Goal: Transaction & Acquisition: Purchase product/service

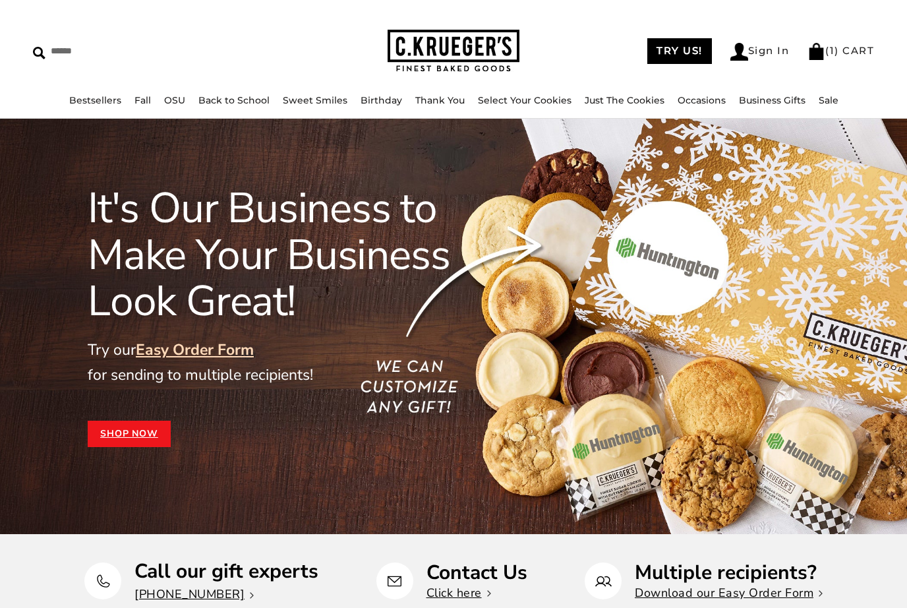
click at [763, 44] on link "Sign In" at bounding box center [759, 52] width 59 height 18
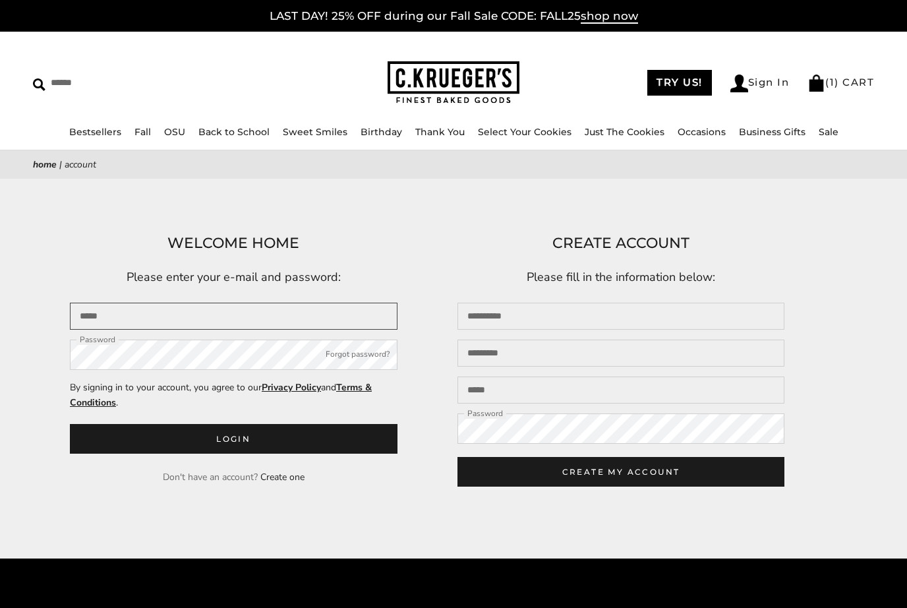
click at [239, 308] on input "Email" at bounding box center [234, 315] width 328 height 27
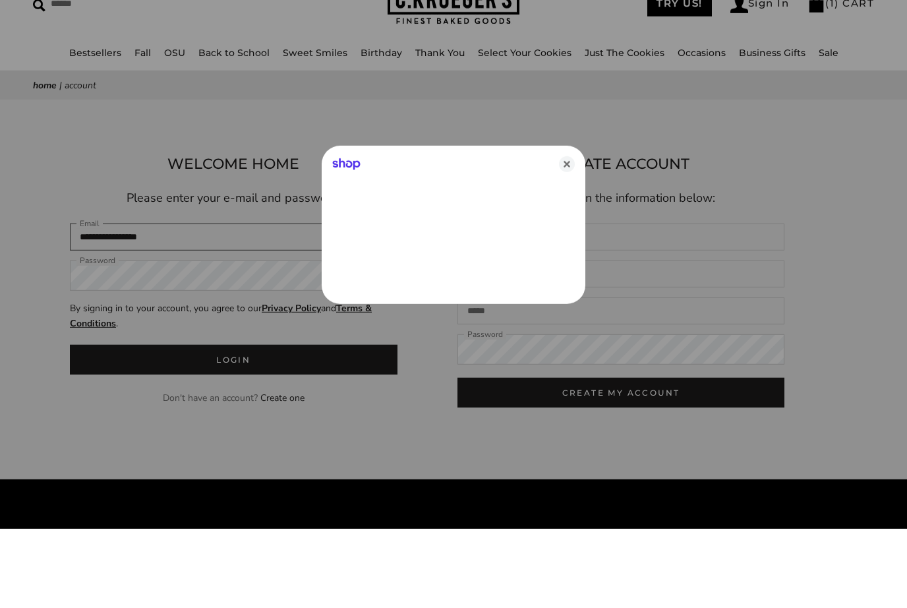
type input "**********"
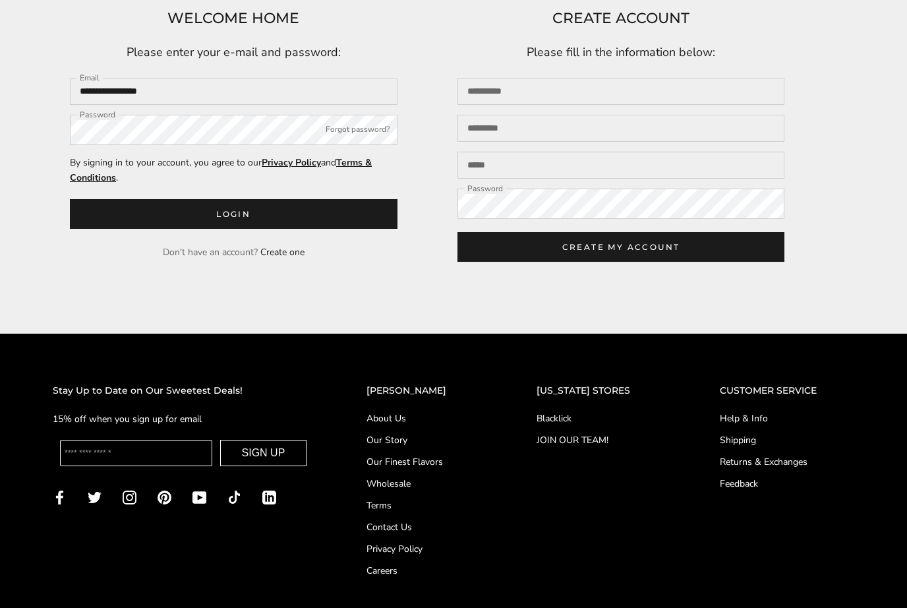
scroll to position [246, 0]
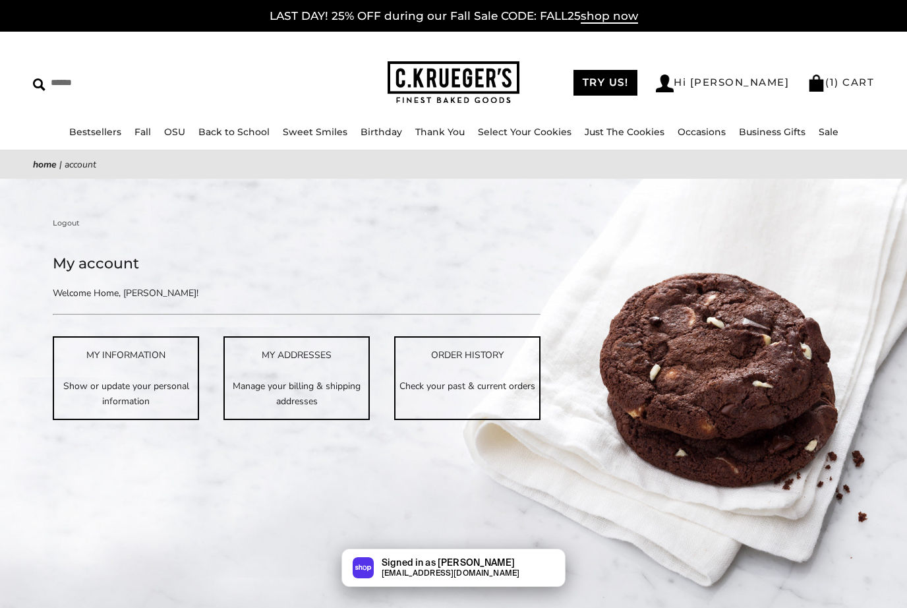
click at [475, 391] on p "Check your past & current orders" at bounding box center [467, 385] width 144 height 15
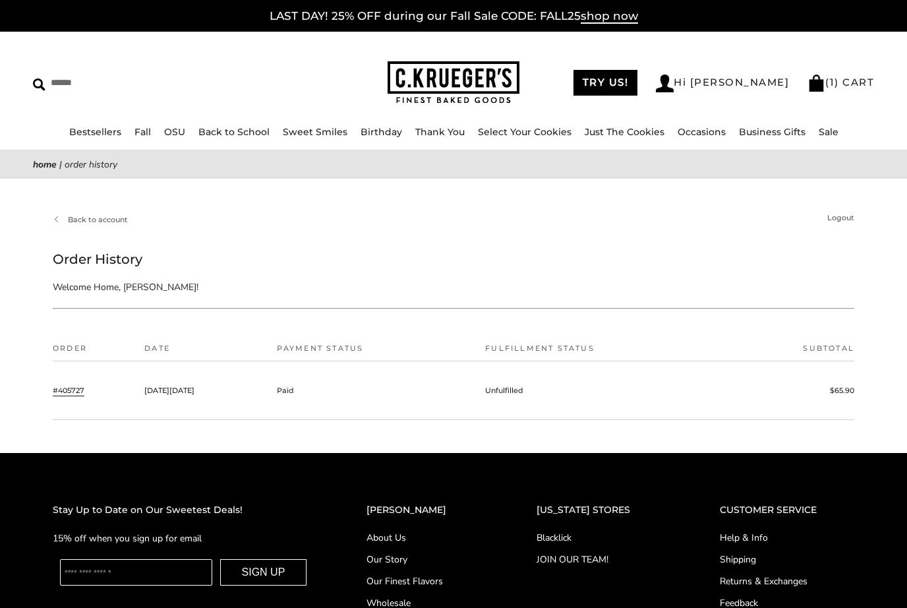
click at [69, 395] on link "#405727" at bounding box center [69, 390] width 32 height 12
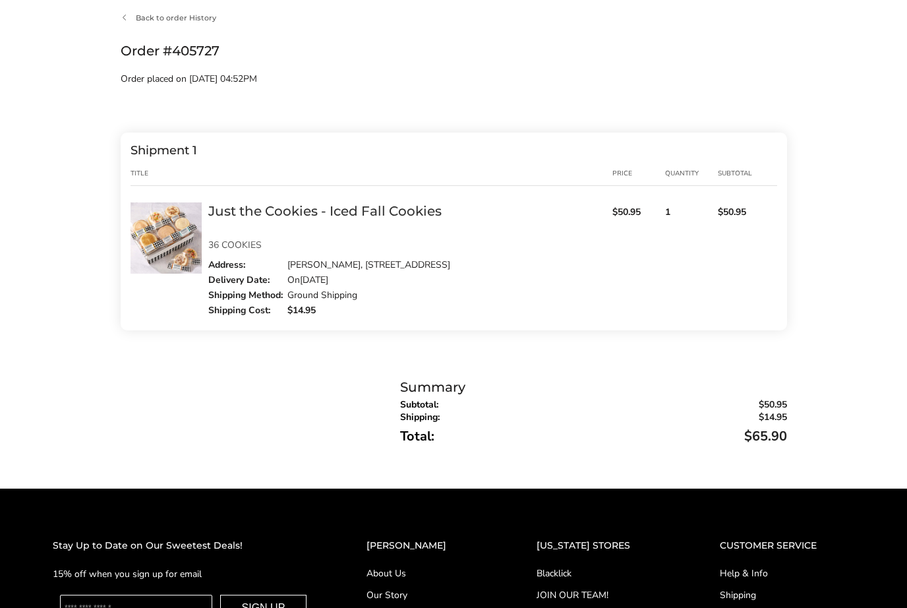
scroll to position [203, 0]
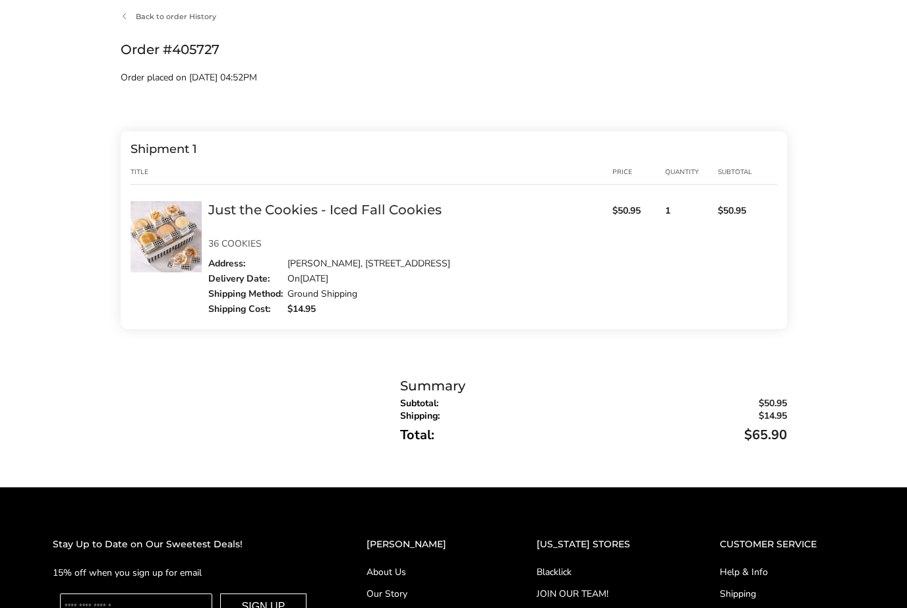
click at [237, 197] on div "Shipment 1 Title price Quantity Subtotal Just the Cookies - Iced Fall Cookies $…" at bounding box center [454, 230] width 666 height 198
click at [159, 235] on img at bounding box center [165, 236] width 71 height 71
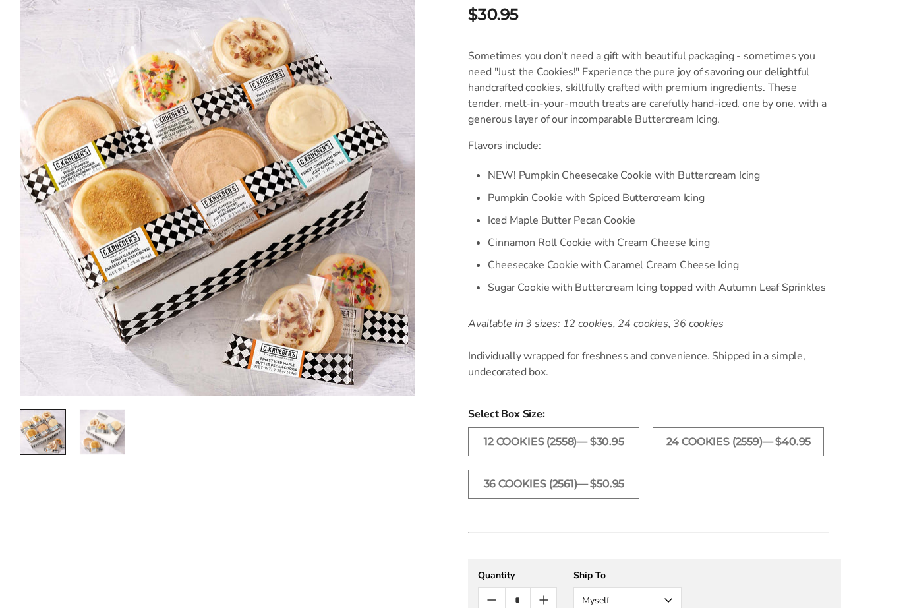
scroll to position [334, 0]
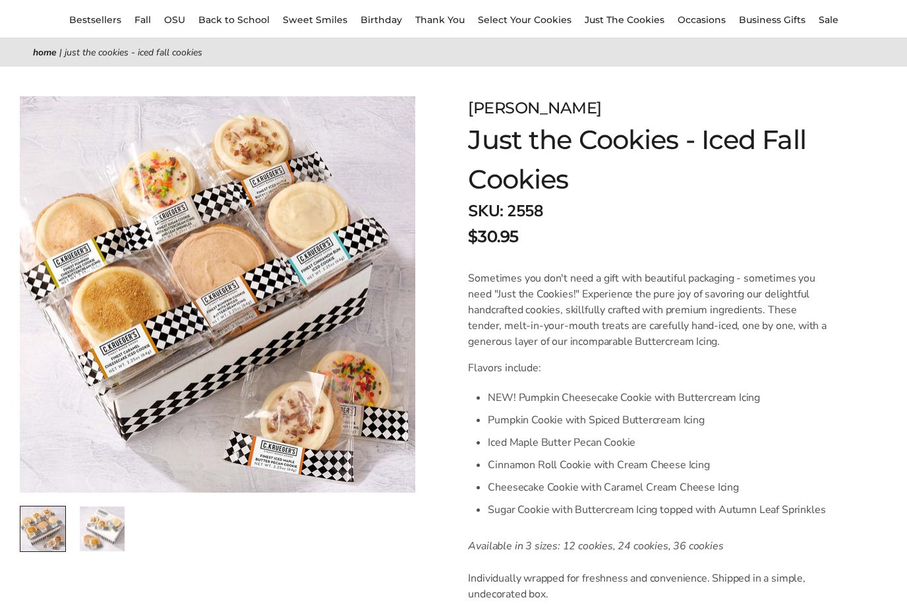
scroll to position [115, 0]
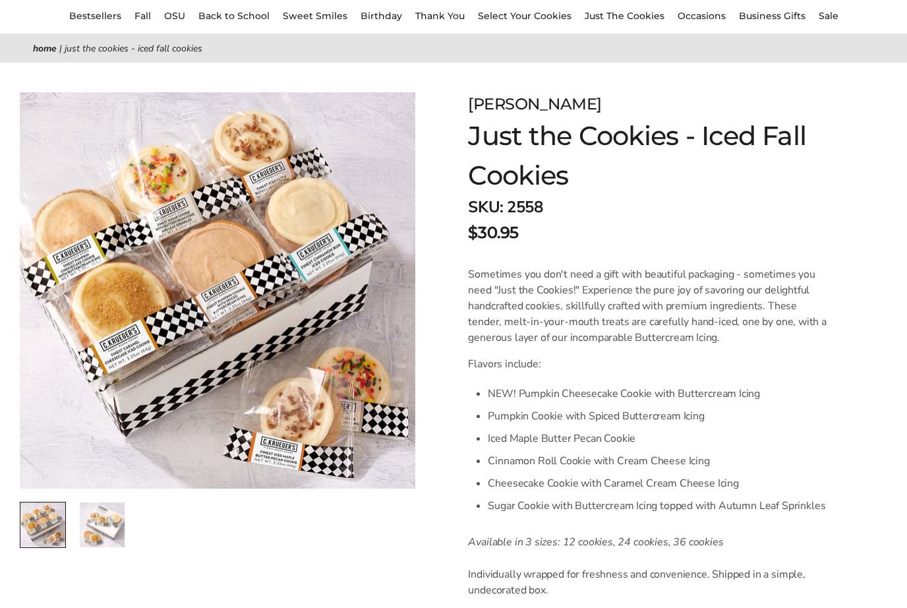
click at [105, 530] on img "2 / 2" at bounding box center [102, 525] width 45 height 45
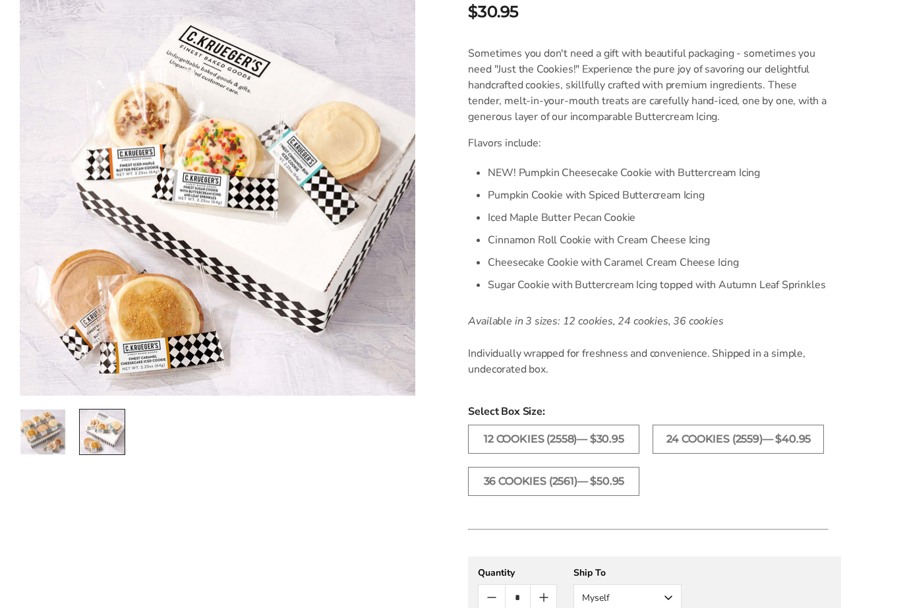
scroll to position [337, 0]
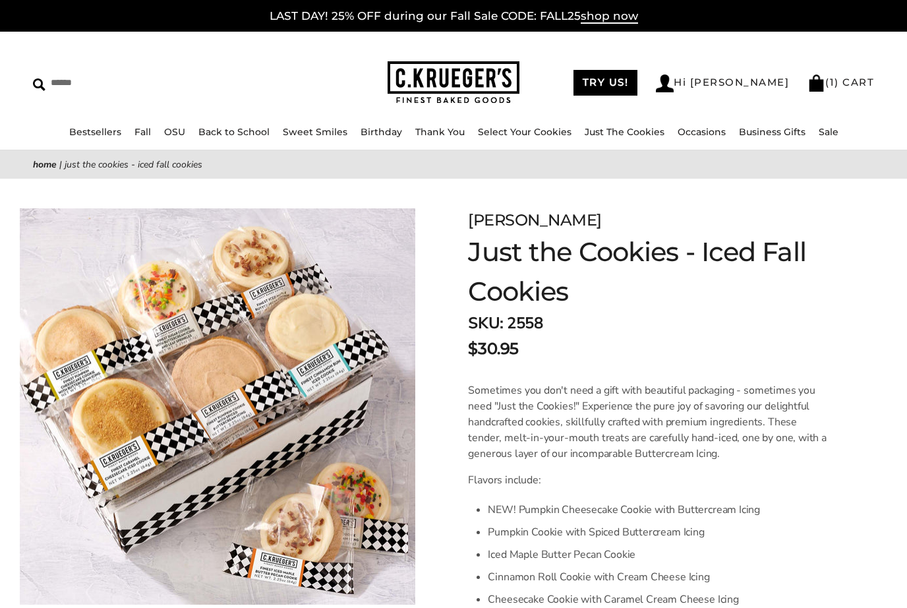
click at [629, 134] on link "Just The Cookies" at bounding box center [625, 132] width 80 height 12
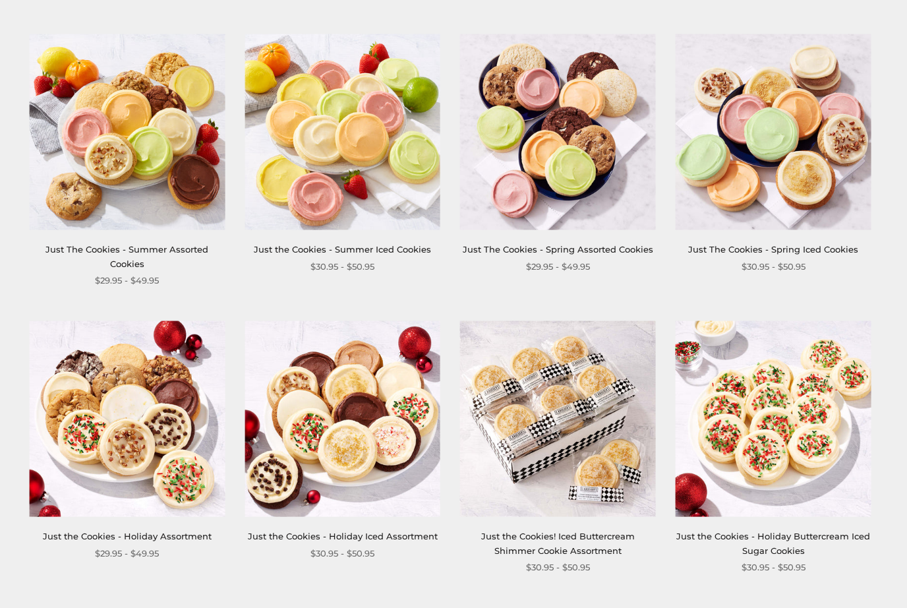
scroll to position [1116, 0]
click at [803, 530] on link "Just the Cookies - Holiday Buttercream Iced Sugar Cookies" at bounding box center [773, 542] width 194 height 24
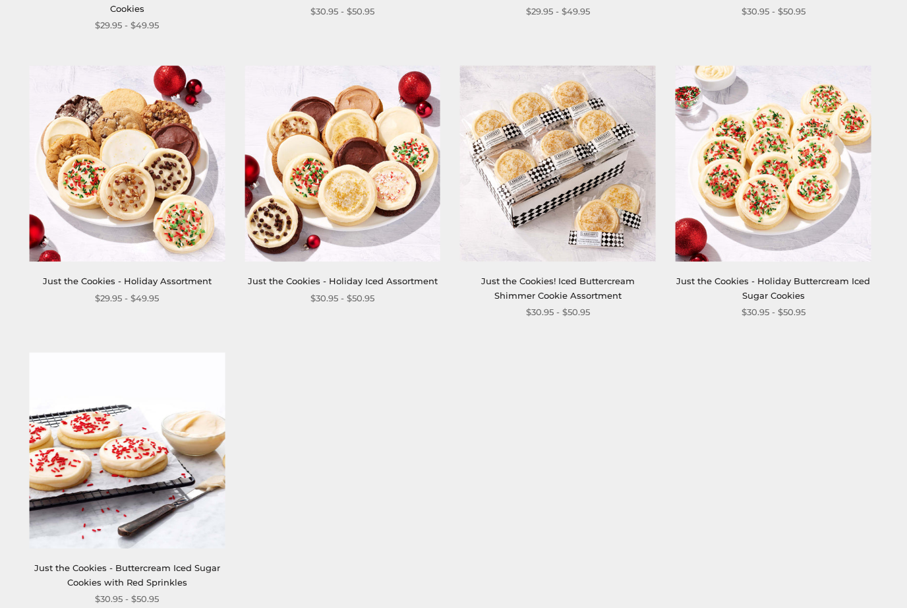
scroll to position [1370, 0]
click at [561, 276] on link "Just the Cookies! Iced Buttercream Shimmer Cookie Assortment" at bounding box center [558, 288] width 154 height 24
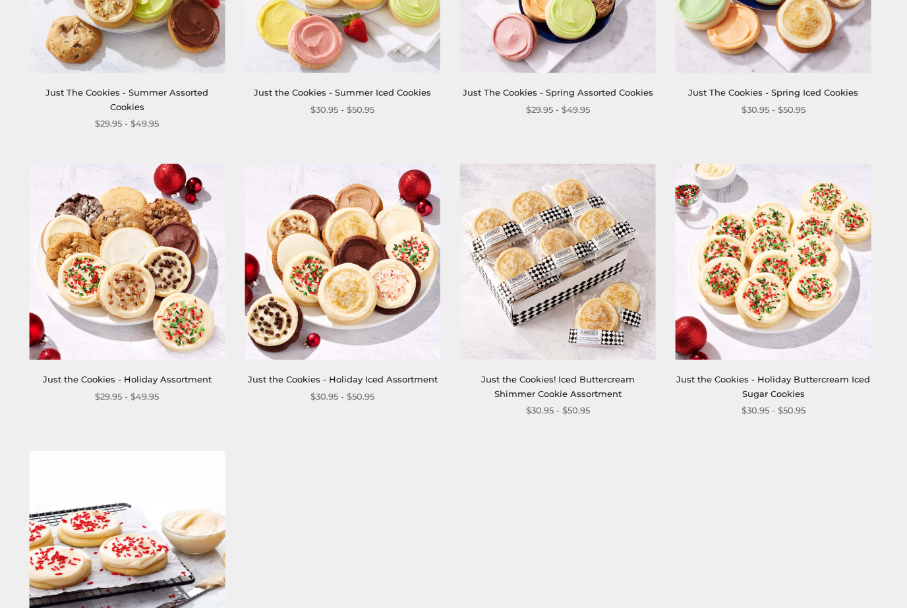
scroll to position [1262, 0]
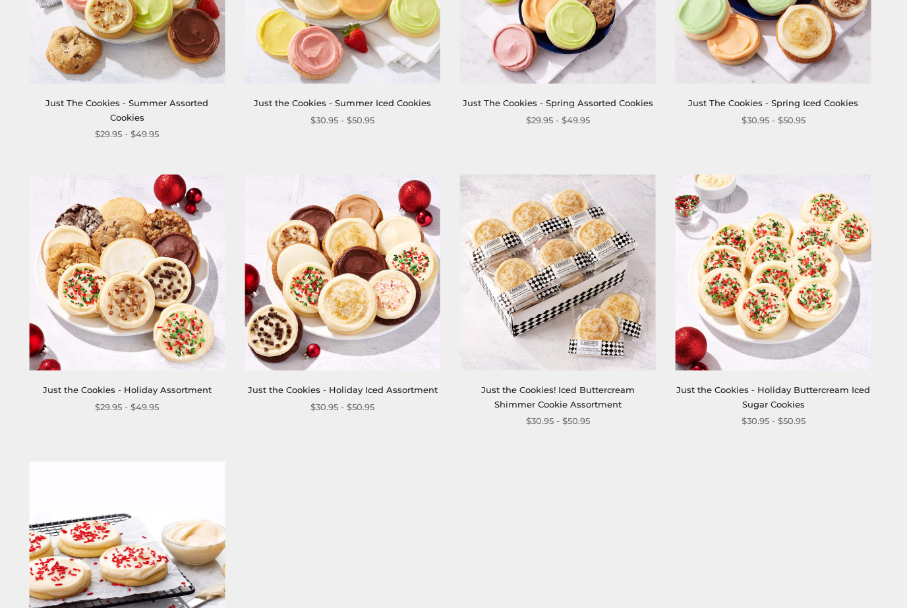
click at [123, 384] on link "Just the Cookies - Holiday Assortment" at bounding box center [127, 389] width 169 height 11
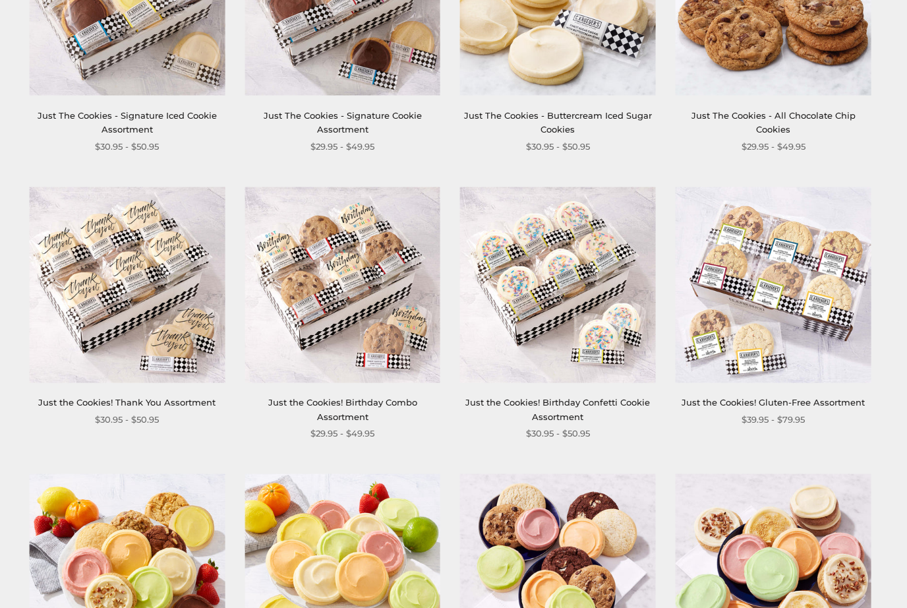
scroll to position [676, 0]
click at [553, 403] on link "Just the Cookies! Birthday Confetti Cookie Assortment" at bounding box center [557, 409] width 185 height 24
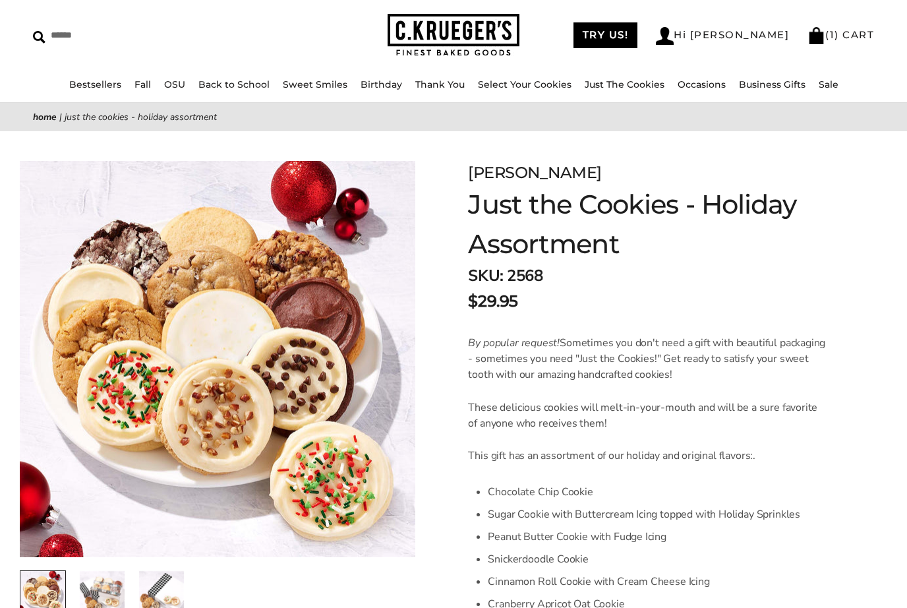
scroll to position [45, 0]
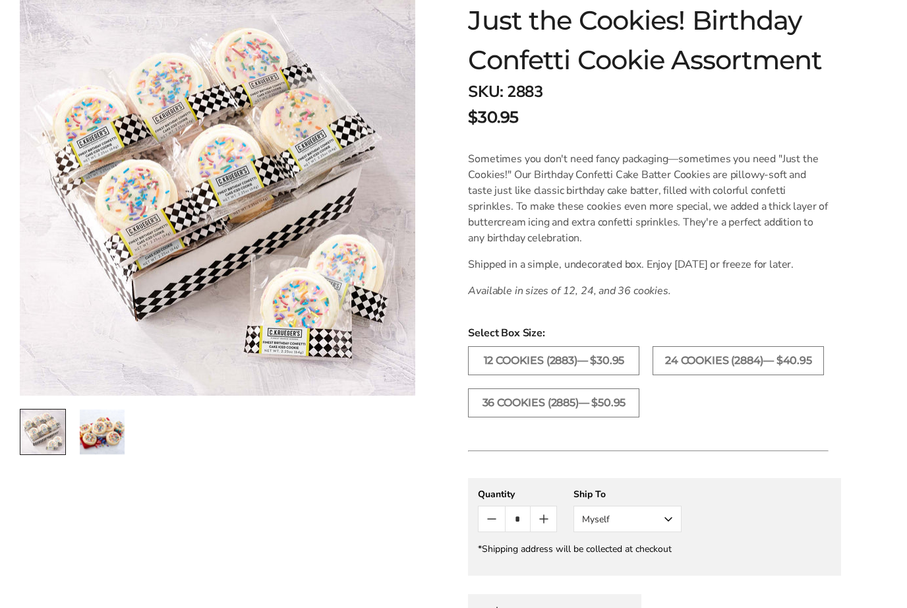
scroll to position [230, 0]
click at [545, 402] on label "36 COOKIES (2885)— $50.95" at bounding box center [553, 403] width 171 height 29
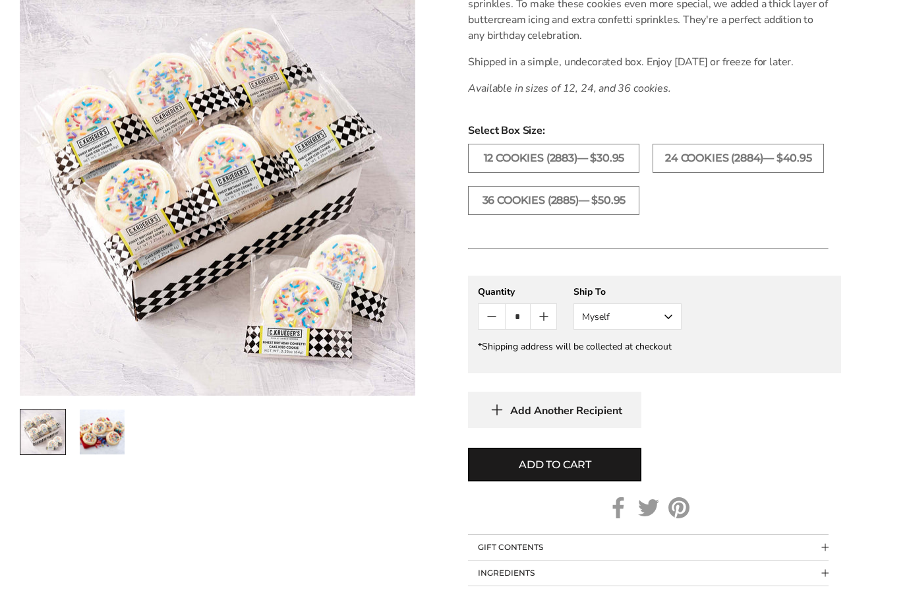
click at [581, 459] on span "Add to cart" at bounding box center [555, 465] width 72 height 16
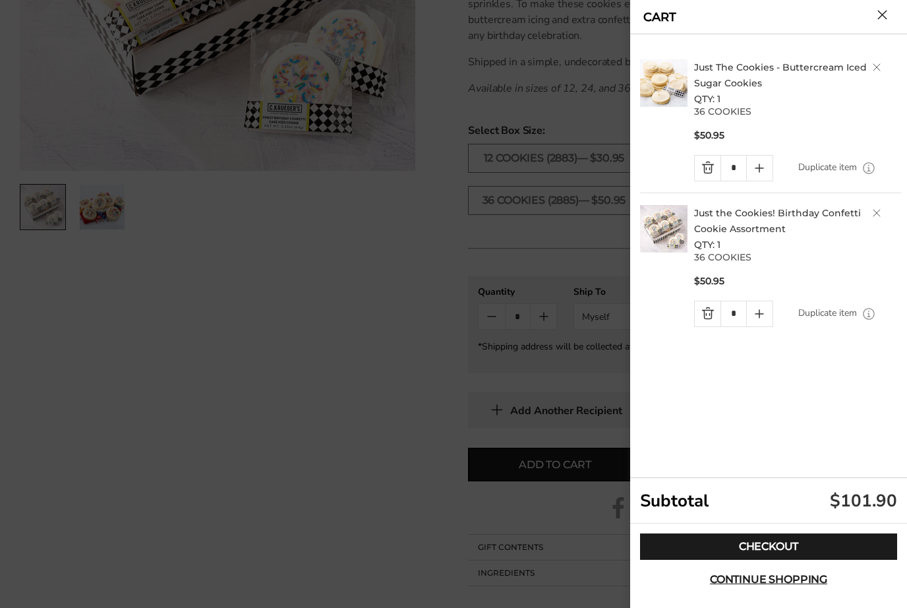
click at [699, 163] on link "Quantity minus button" at bounding box center [708, 168] width 26 height 25
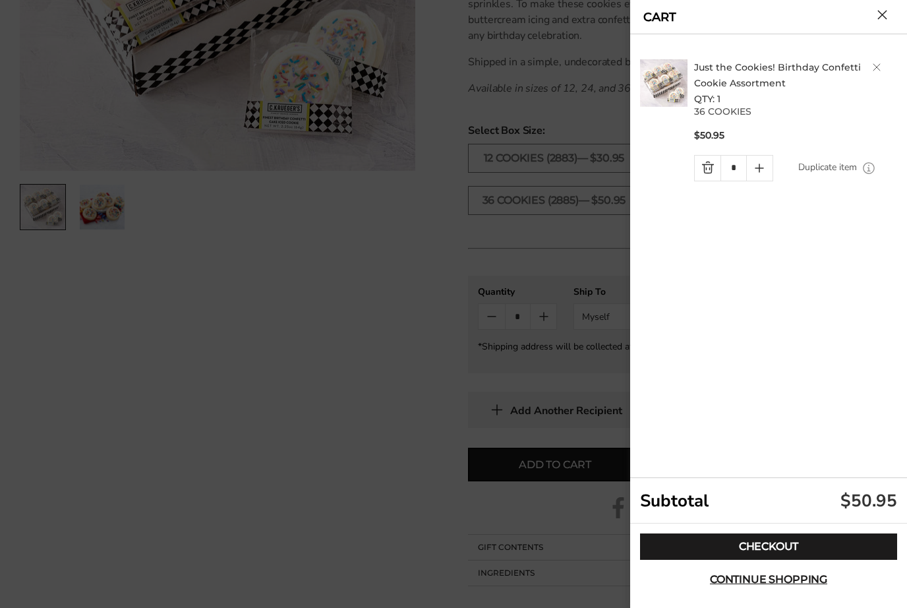
click at [796, 559] on link "Checkout" at bounding box center [768, 546] width 257 height 26
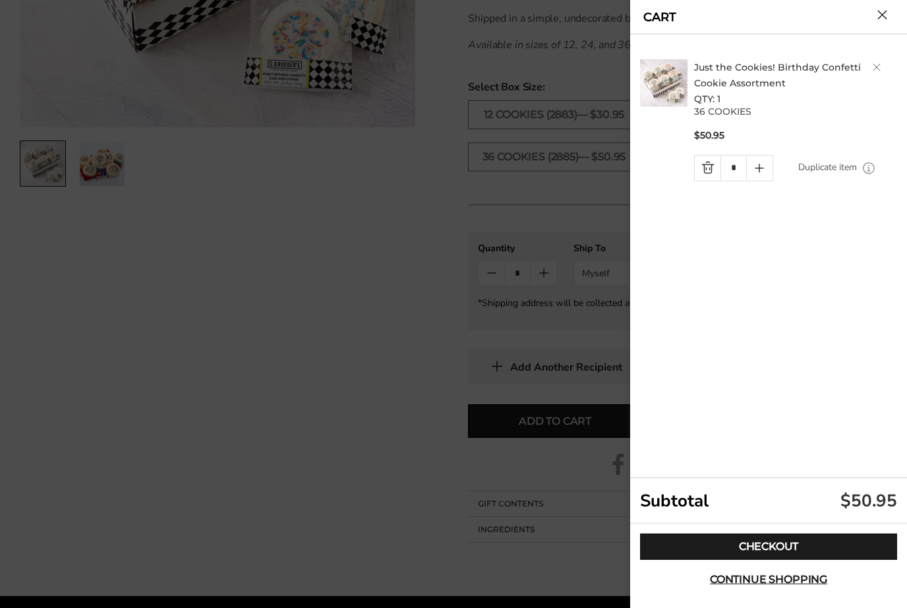
click at [887, 13] on button "Close cart" at bounding box center [882, 15] width 10 height 10
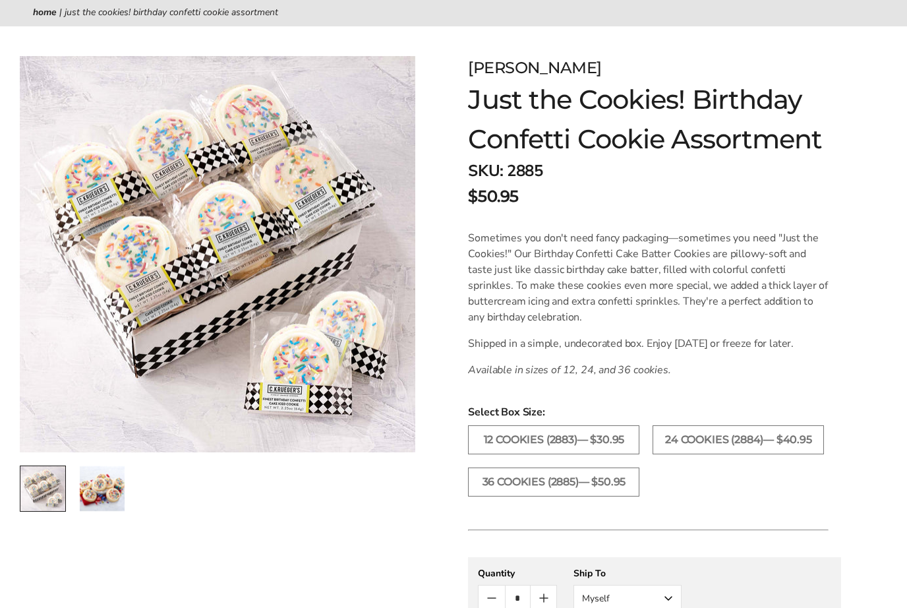
scroll to position [0, 0]
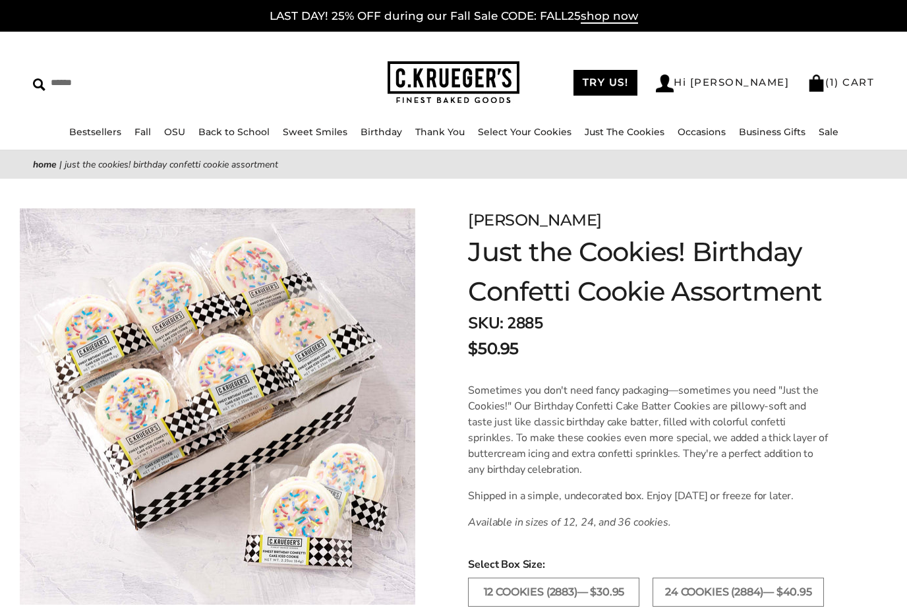
click at [758, 76] on link "Hi Deborah" at bounding box center [722, 83] width 133 height 18
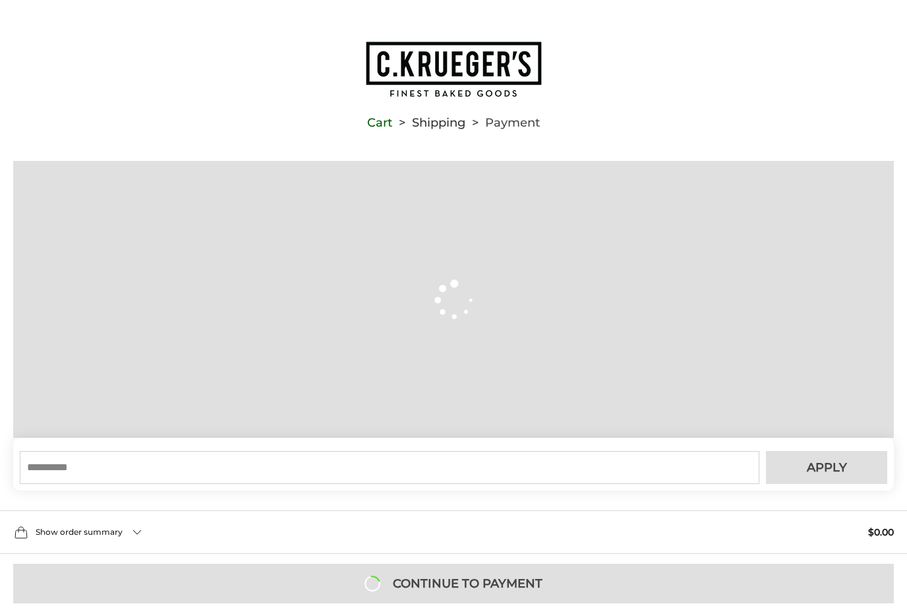
type input "**********"
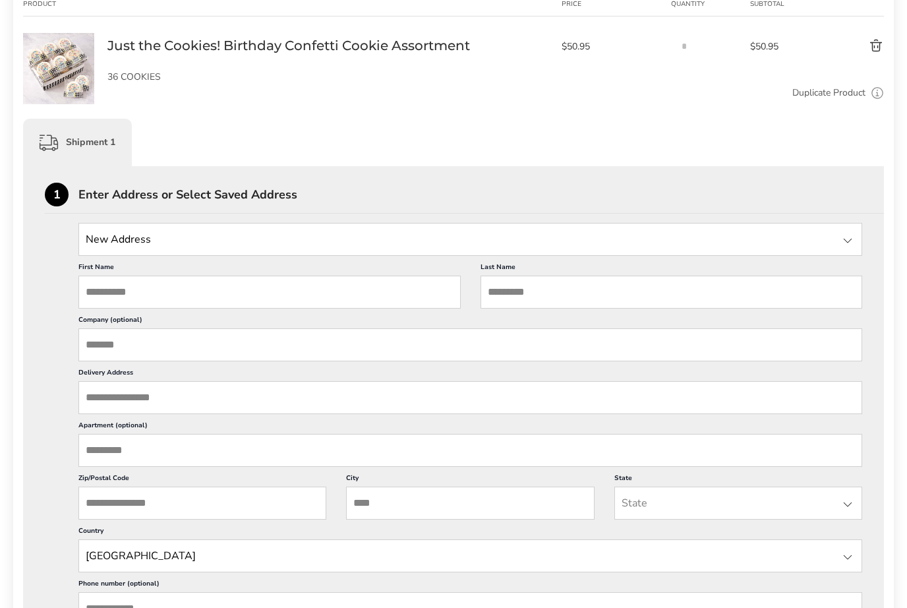
scroll to position [287, 0]
click at [158, 295] on input "First Name" at bounding box center [269, 293] width 382 height 33
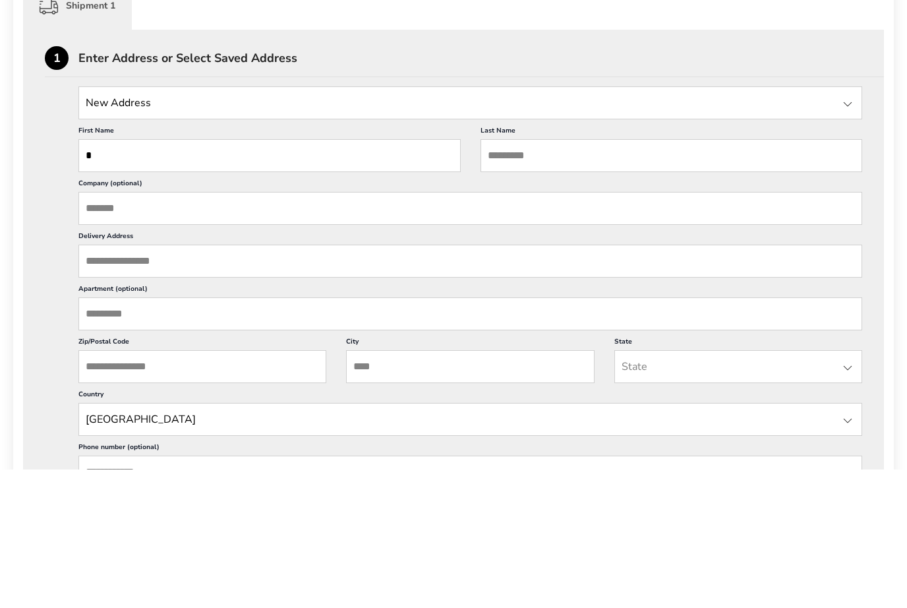
type input "**"
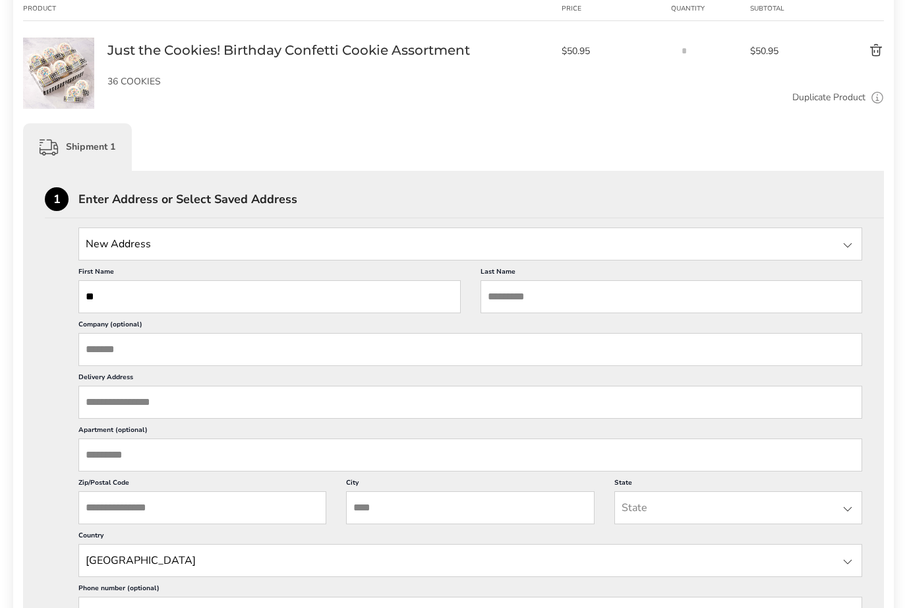
scroll to position [0, 0]
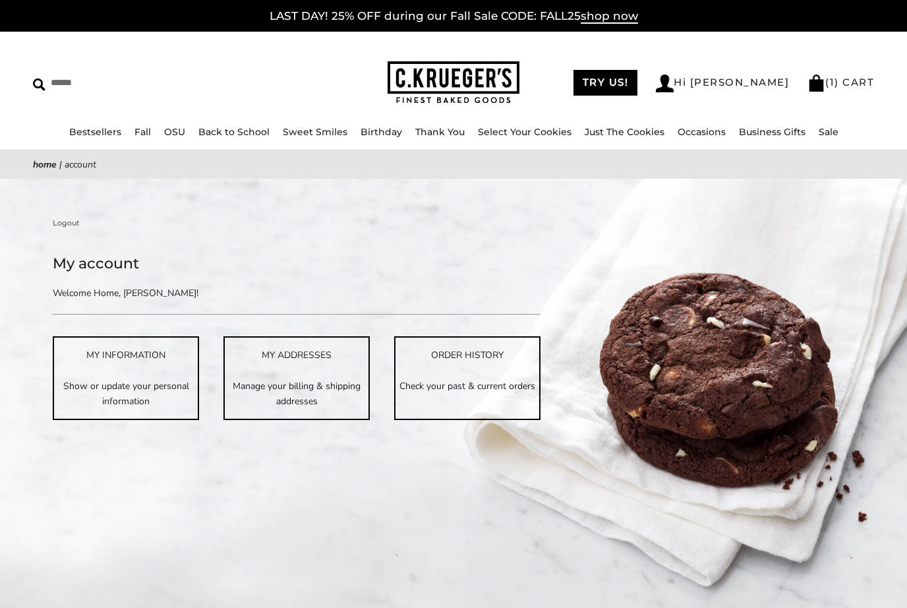
click at [134, 380] on p "Show or update your personal information" at bounding box center [126, 393] width 144 height 30
click at [641, 127] on link "Just The Cookies" at bounding box center [625, 132] width 80 height 12
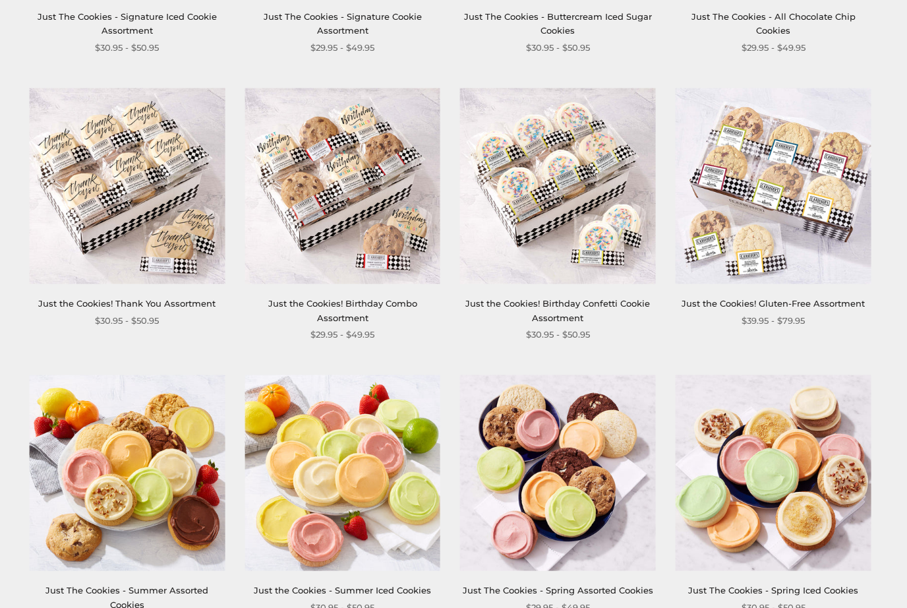
scroll to position [775, 0]
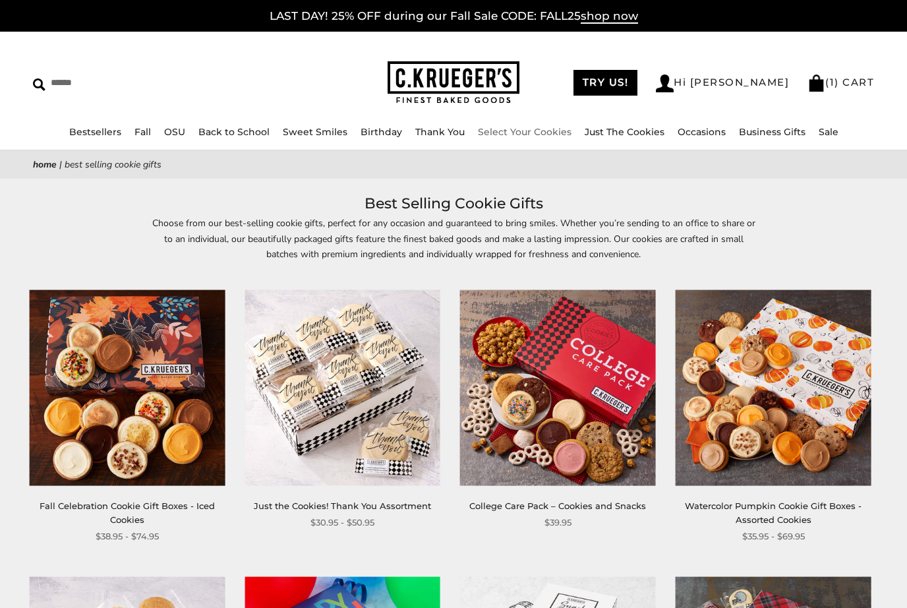
click at [546, 130] on link "Select Your Cookies" at bounding box center [525, 132] width 94 height 12
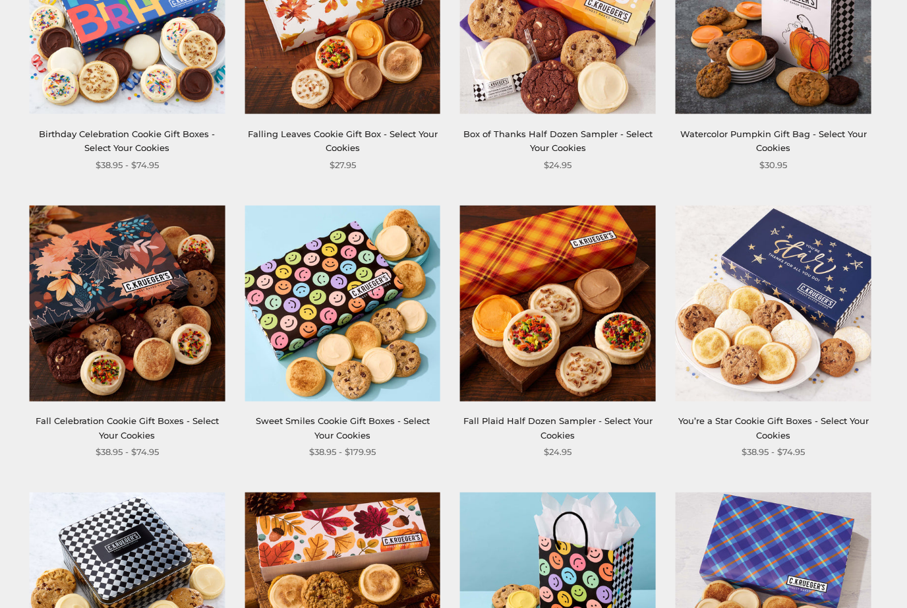
scroll to position [658, 0]
click at [573, 416] on link "Fall Plaid Half Dozen Sampler - Select Your Cookies" at bounding box center [557, 427] width 189 height 24
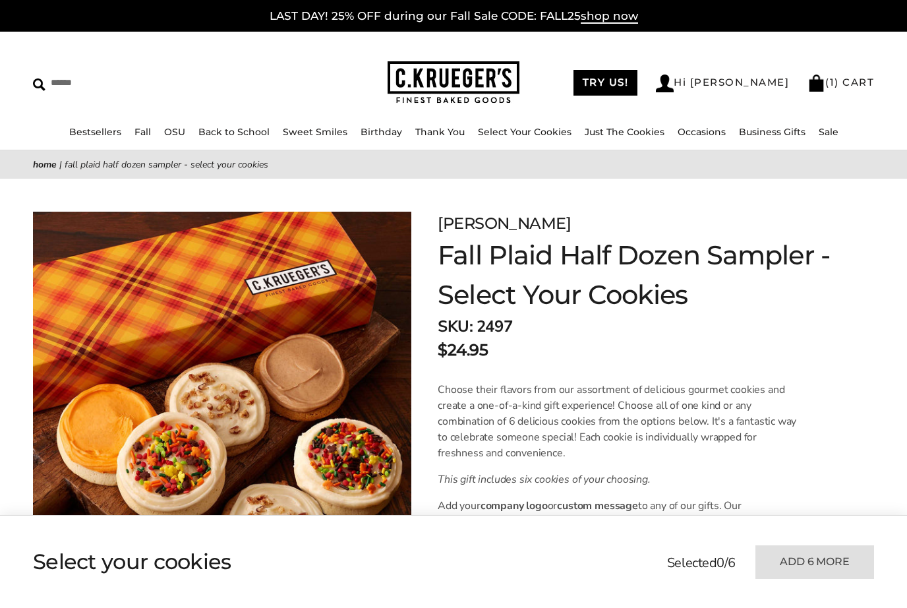
click at [84, 78] on input "Search" at bounding box center [131, 82] width 196 height 20
type input "*******"
click at [308, 81] on input "******" at bounding box center [317, 81] width 36 height 18
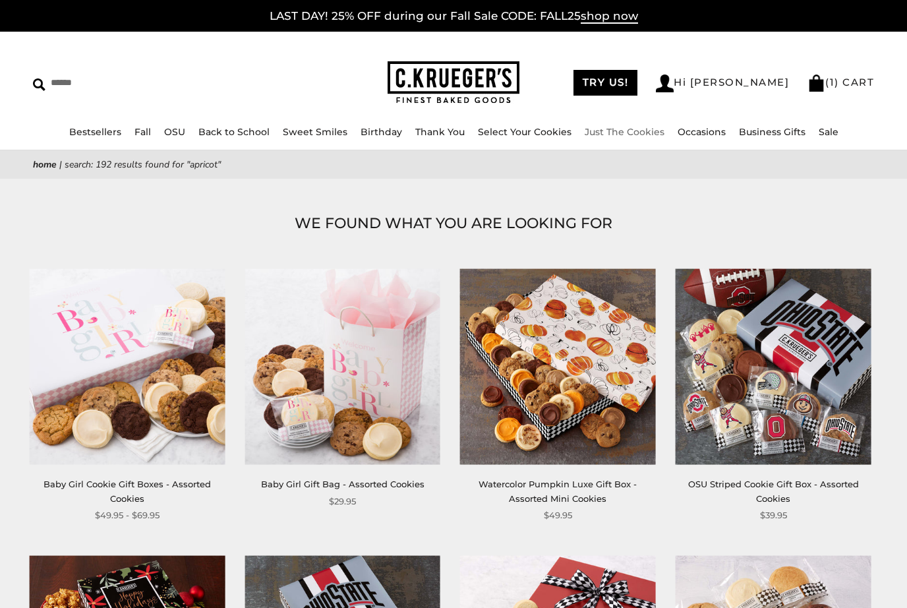
click at [625, 127] on link "Just The Cookies" at bounding box center [625, 132] width 80 height 12
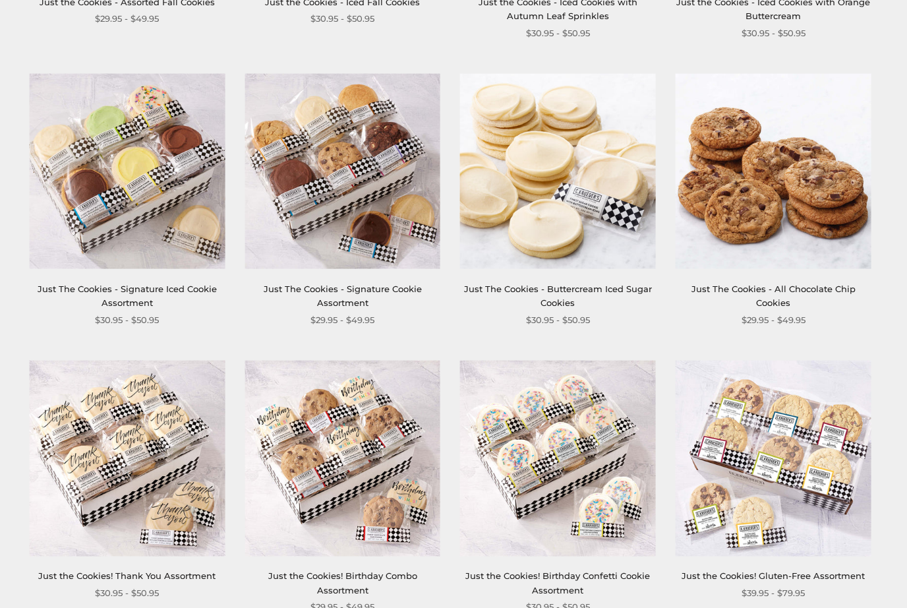
scroll to position [494, 0]
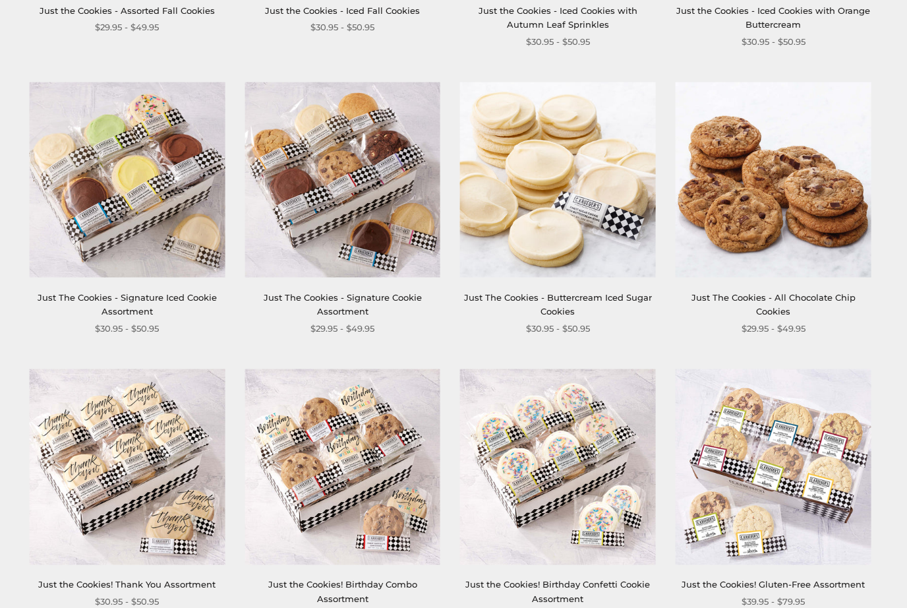
click at [367, 297] on link "Just The Cookies - Signature Cookie Assortment" at bounding box center [343, 304] width 158 height 24
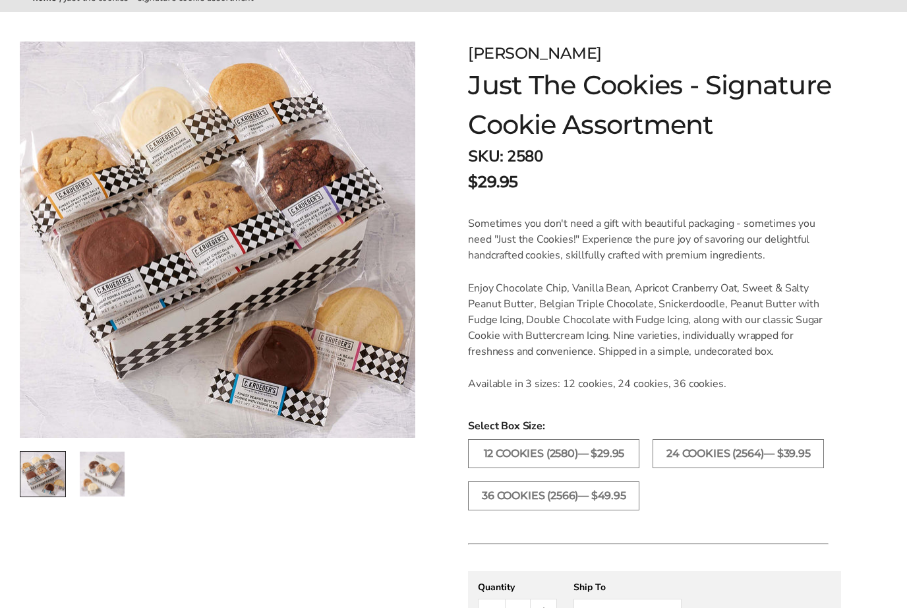
scroll to position [171, 0]
